Goal: Navigation & Orientation: Go to known website

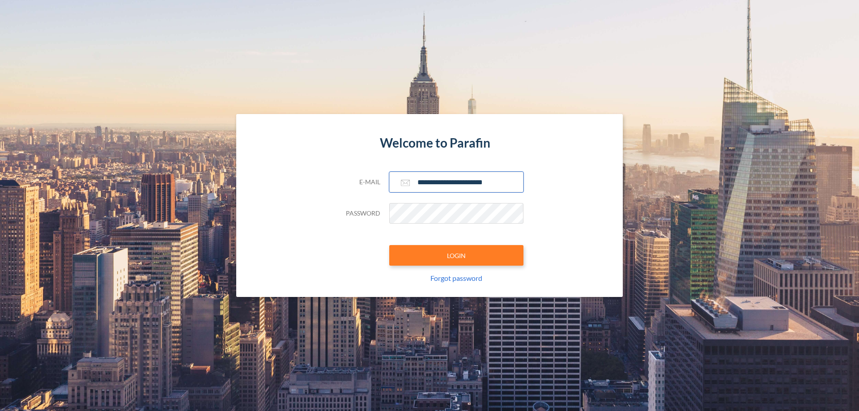
type input "**********"
click at [457, 256] on button "LOGIN" at bounding box center [456, 255] width 134 height 21
